Goal: Transaction & Acquisition: Download file/media

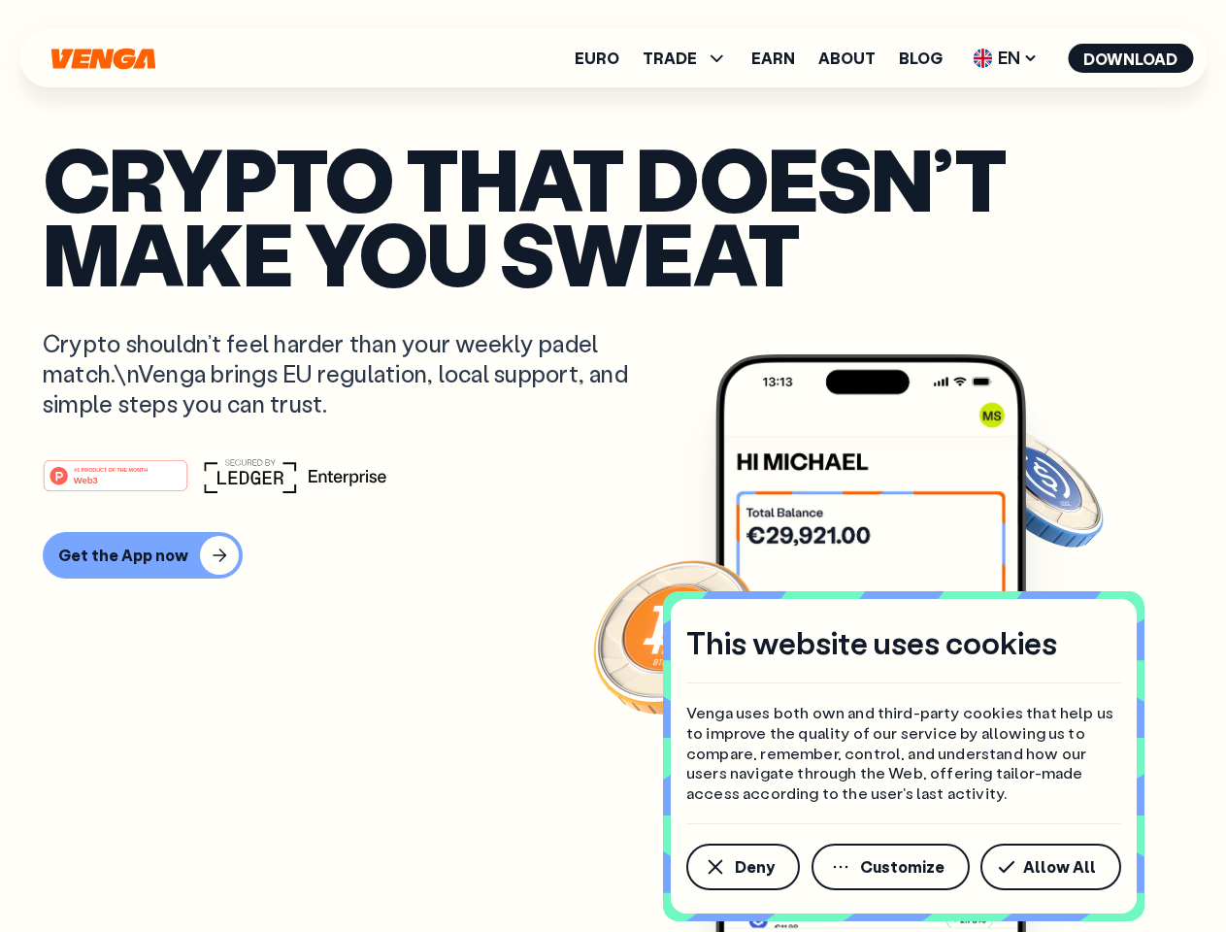
click at [612, 466] on div "#1 PRODUCT OF THE MONTH Web3" at bounding box center [613, 475] width 1140 height 35
click at [741, 867] on span "Deny" at bounding box center [755, 867] width 40 height 16
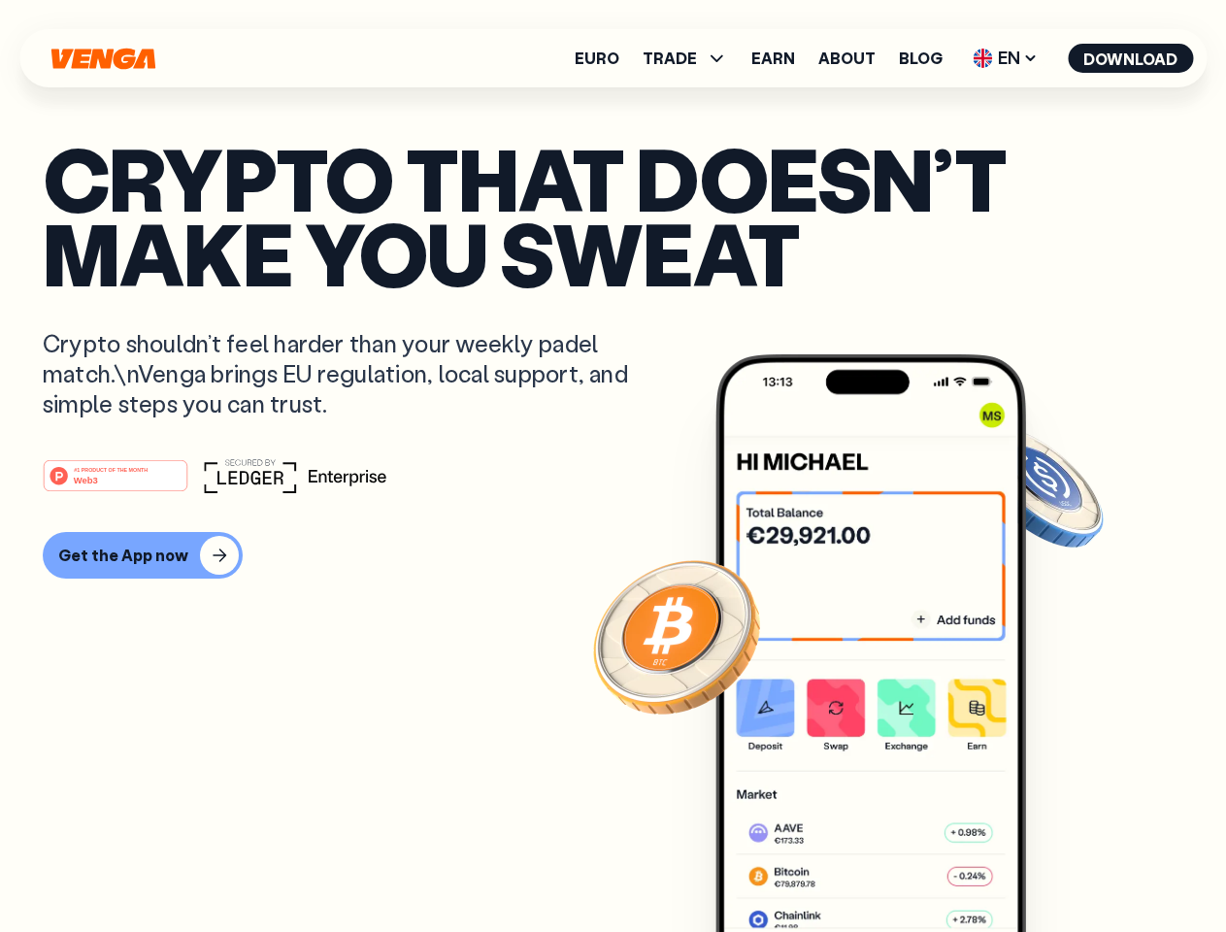
click at [892, 867] on img at bounding box center [870, 679] width 311 height 650
click at [1054, 867] on article "Crypto that doesn’t make you sweat Crypto shouldn’t feel harder than your weekl…" at bounding box center [613, 505] width 1140 height 728
click at [691, 58] on span "TRADE" at bounding box center [669, 58] width 54 height 16
click at [1005, 58] on span "EN" at bounding box center [1005, 58] width 79 height 31
click at [1131, 58] on button "Download" at bounding box center [1130, 58] width 125 height 29
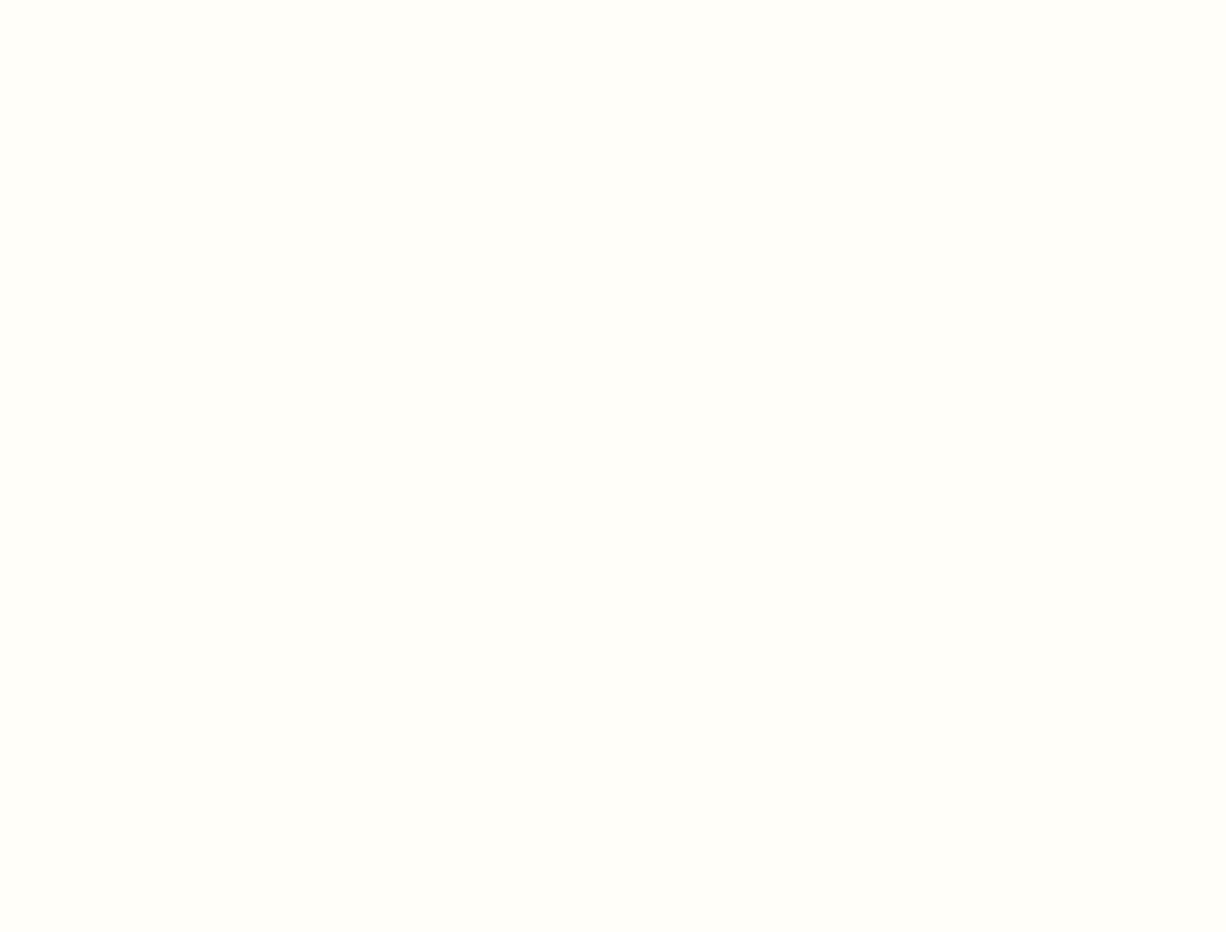
click at [140, 0] on html "This website uses cookies Venga uses both own and third-party cookies that help…" at bounding box center [613, 0] width 1226 height 0
click at [118, 0] on html "This website uses cookies Venga uses both own and third-party cookies that help…" at bounding box center [613, 0] width 1226 height 0
